Goal: Navigation & Orientation: Understand site structure

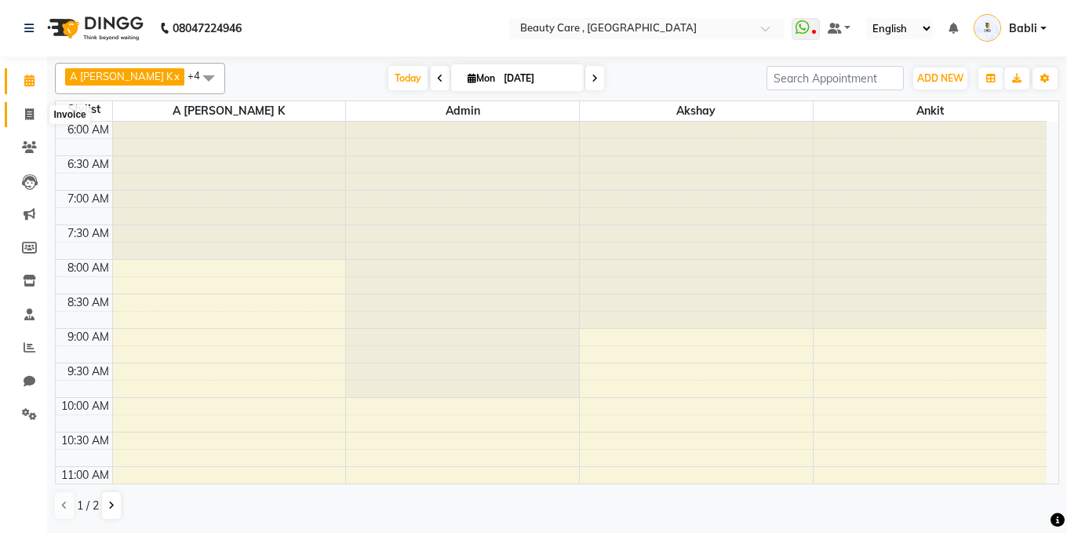
scroll to position [427, 0]
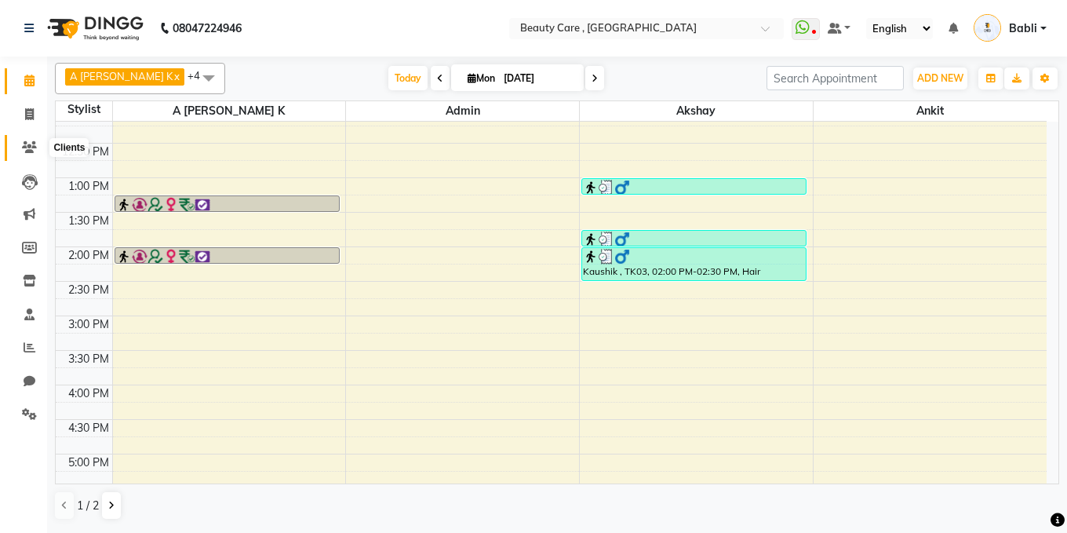
click at [29, 146] on icon at bounding box center [29, 147] width 15 height 12
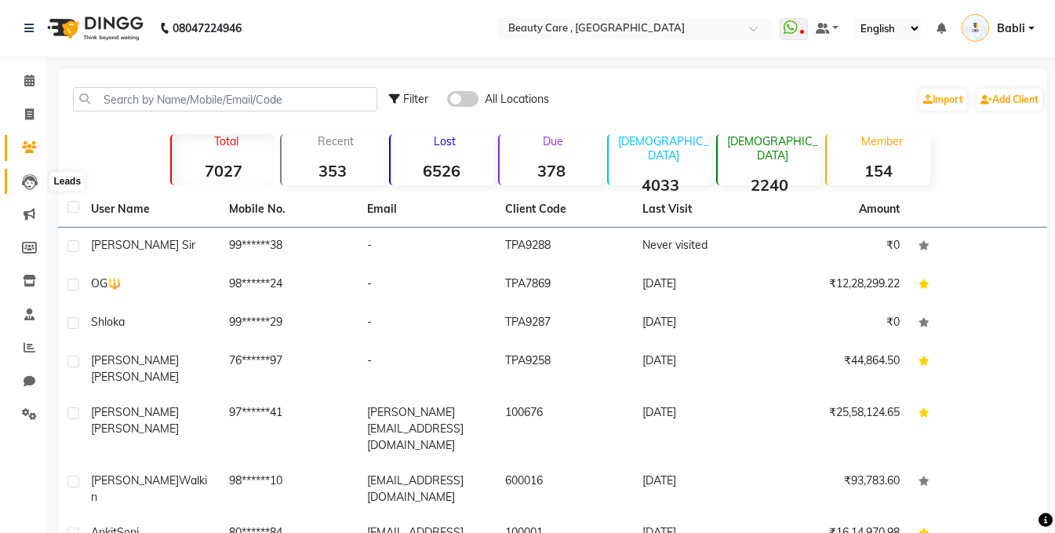
click at [25, 182] on icon at bounding box center [30, 182] width 16 height 16
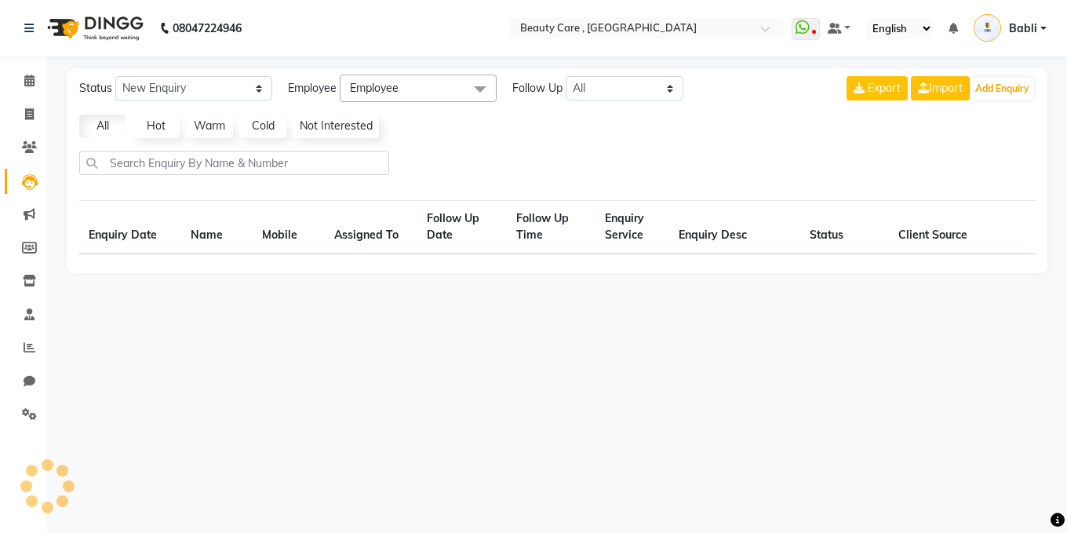
select select "10"
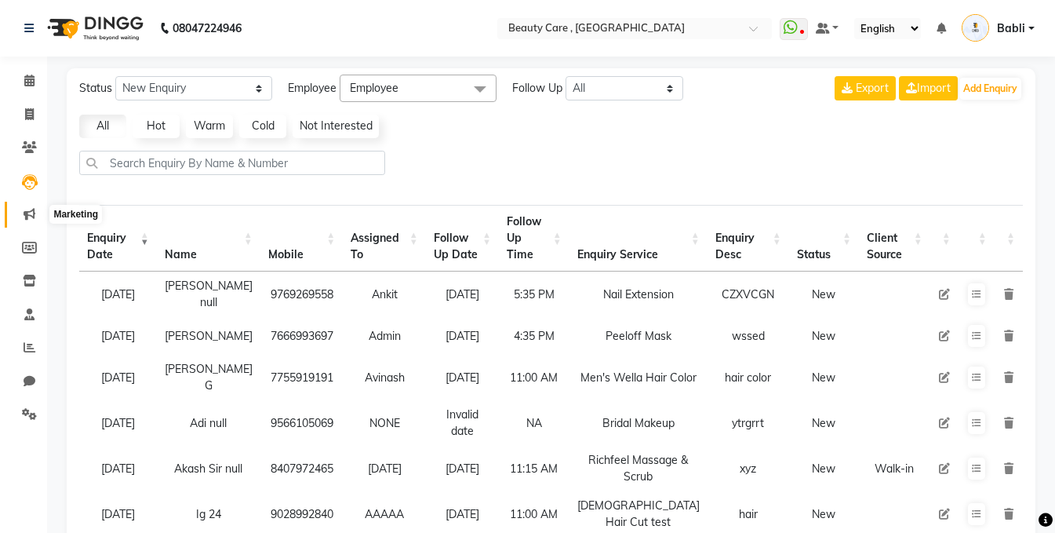
click at [24, 208] on icon at bounding box center [30, 214] width 12 height 12
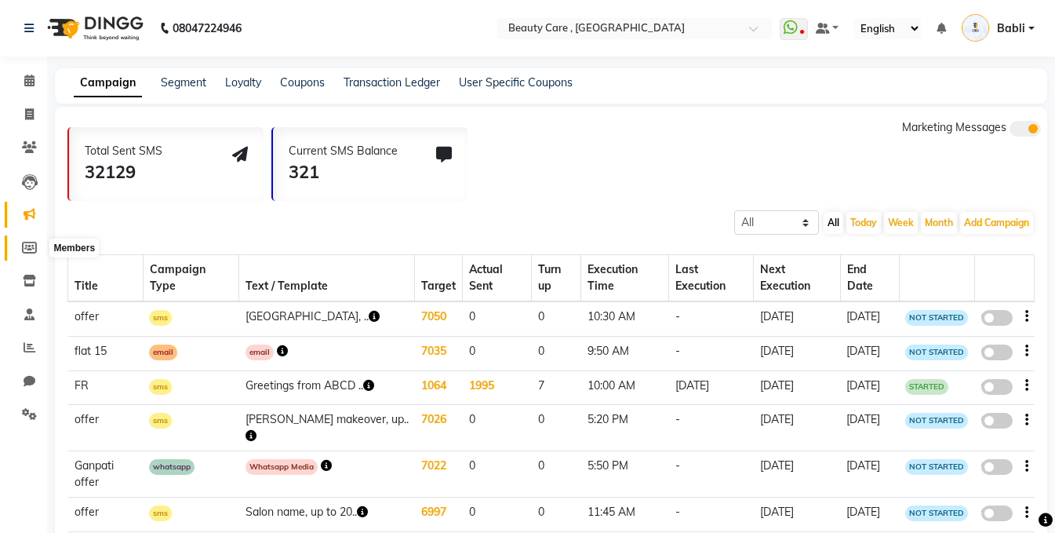
click at [29, 250] on icon at bounding box center [29, 248] width 15 height 12
select select
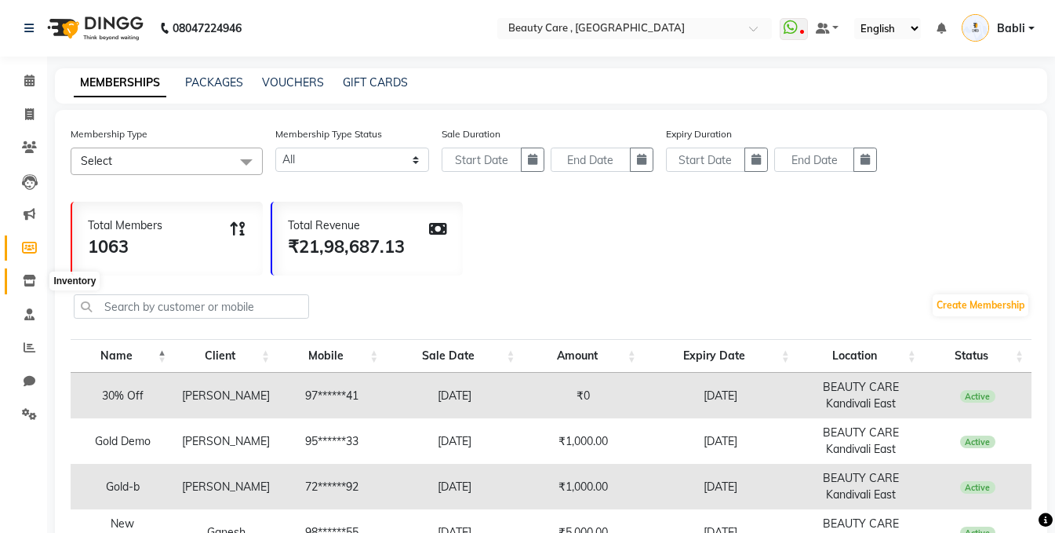
click at [29, 279] on icon at bounding box center [29, 281] width 13 height 12
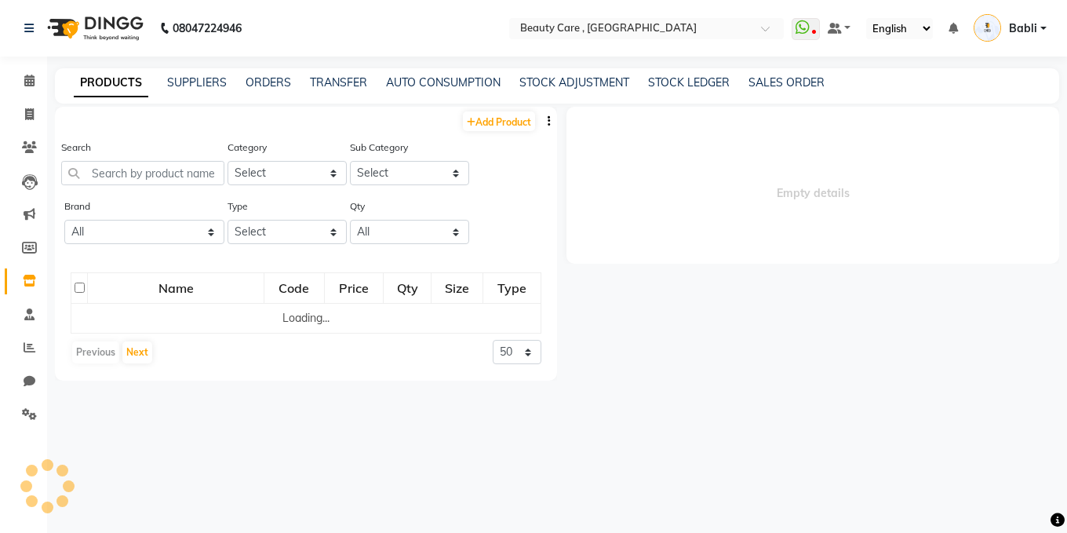
select select
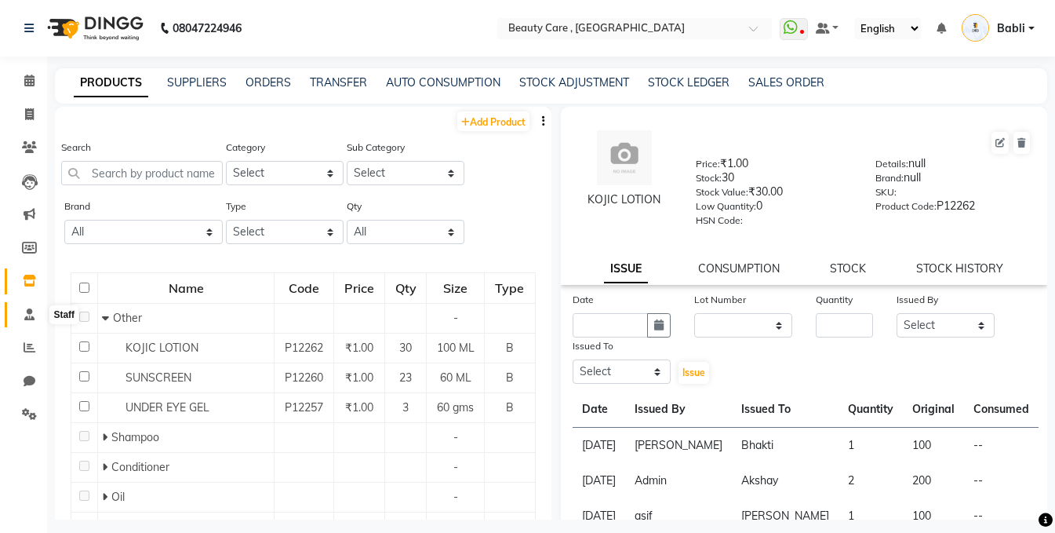
click at [29, 309] on icon at bounding box center [29, 314] width 10 height 12
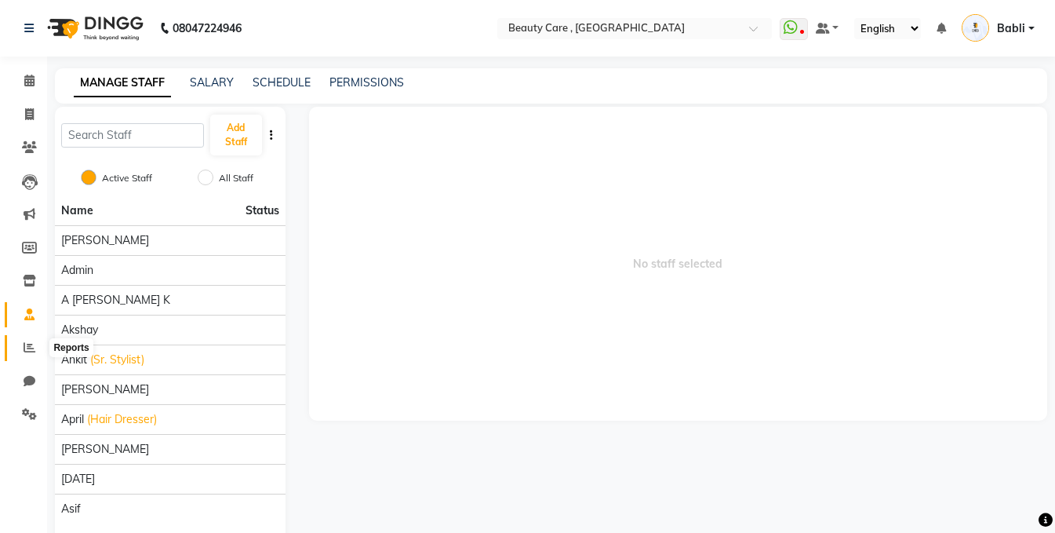
click at [27, 344] on icon at bounding box center [30, 347] width 12 height 12
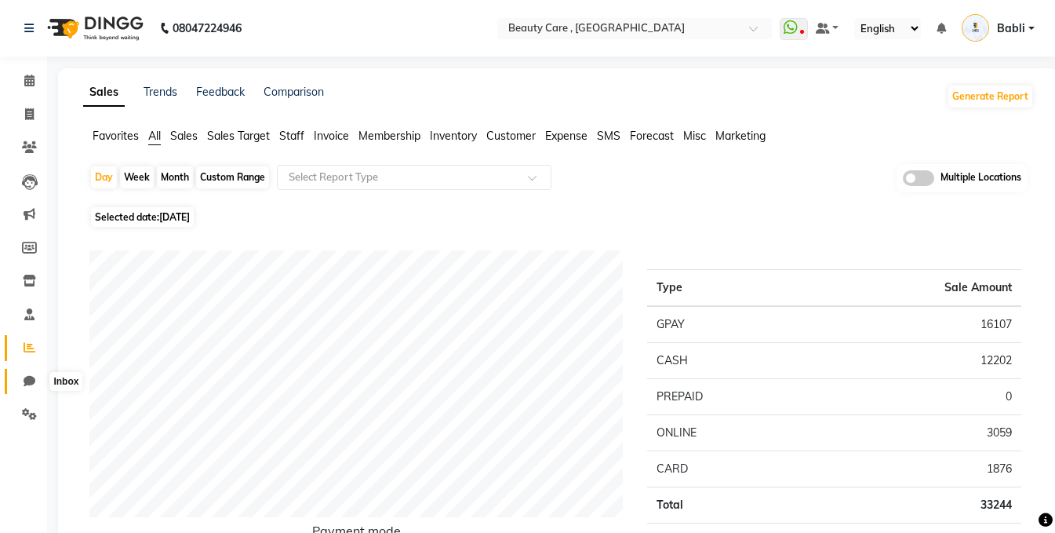
click at [27, 376] on icon at bounding box center [30, 381] width 12 height 12
select select "100"
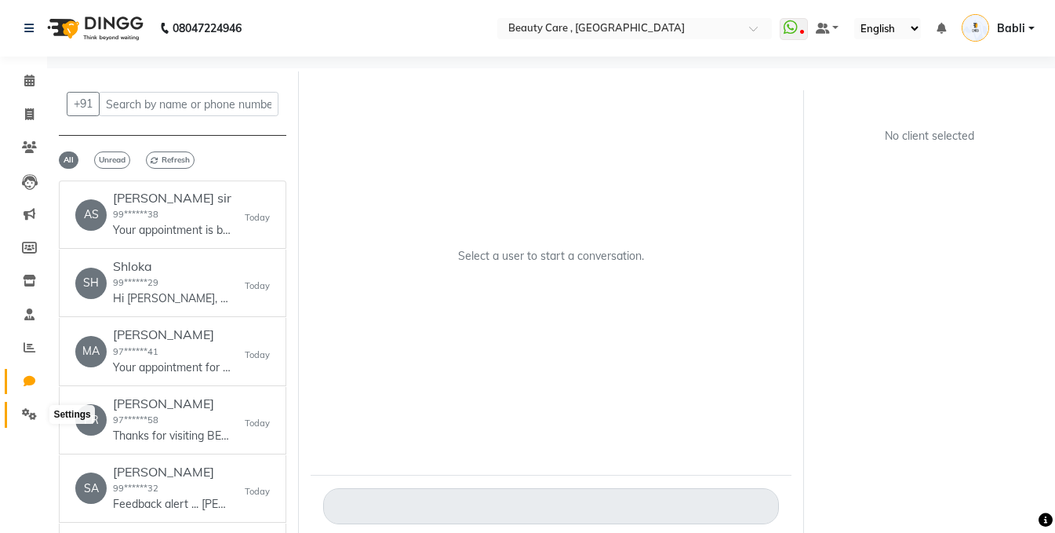
click at [27, 413] on icon at bounding box center [29, 414] width 15 height 12
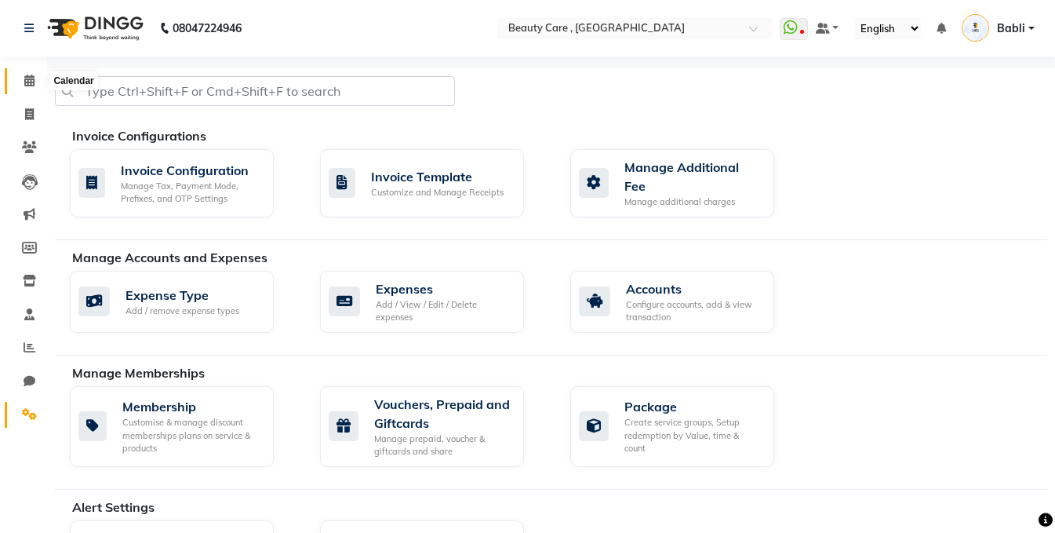
click at [24, 82] on icon at bounding box center [29, 81] width 10 height 12
